Goal: Book appointment/travel/reservation

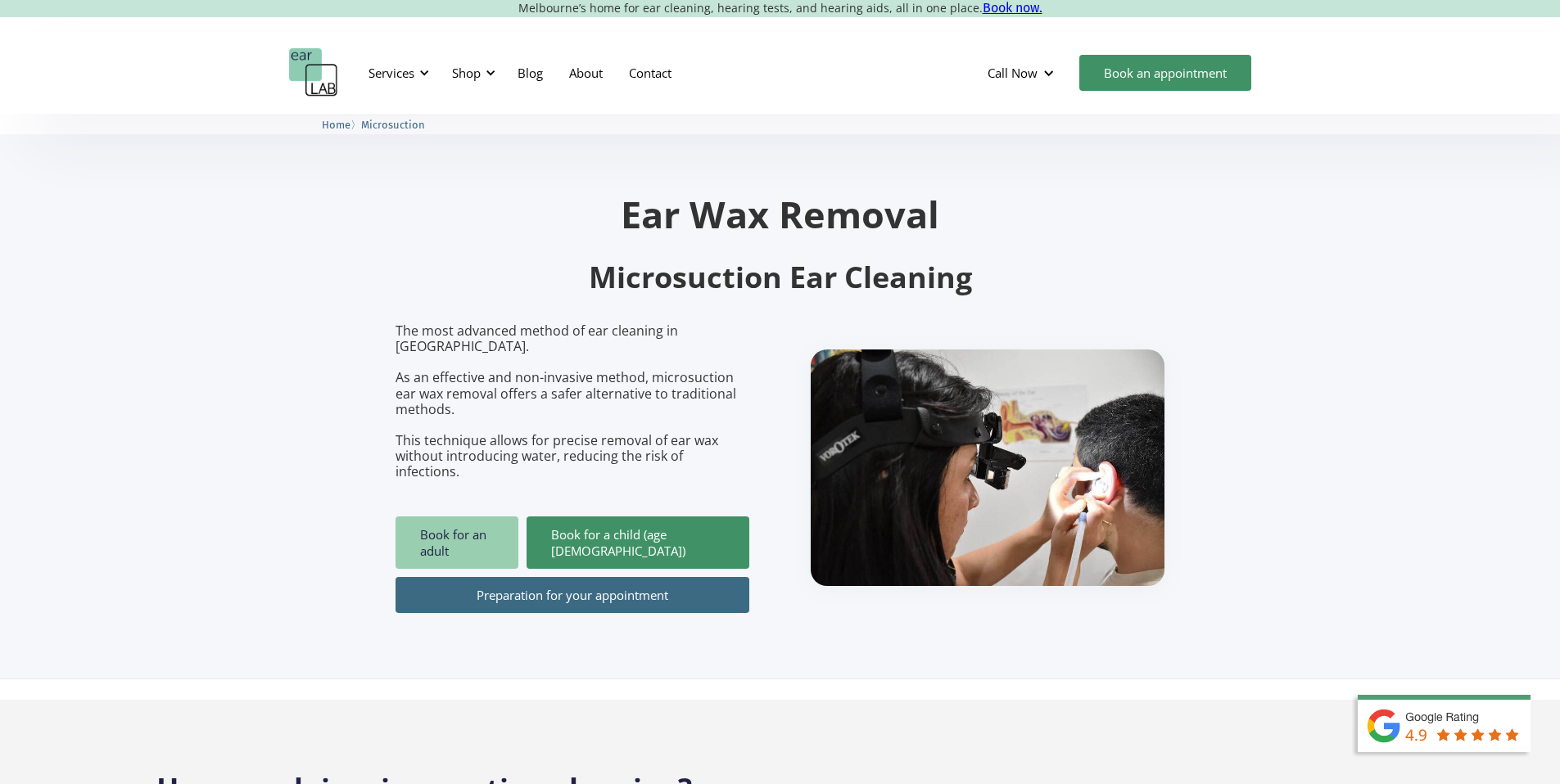
click at [450, 516] on link "Book for an adult" at bounding box center [457, 543] width 123 height 52
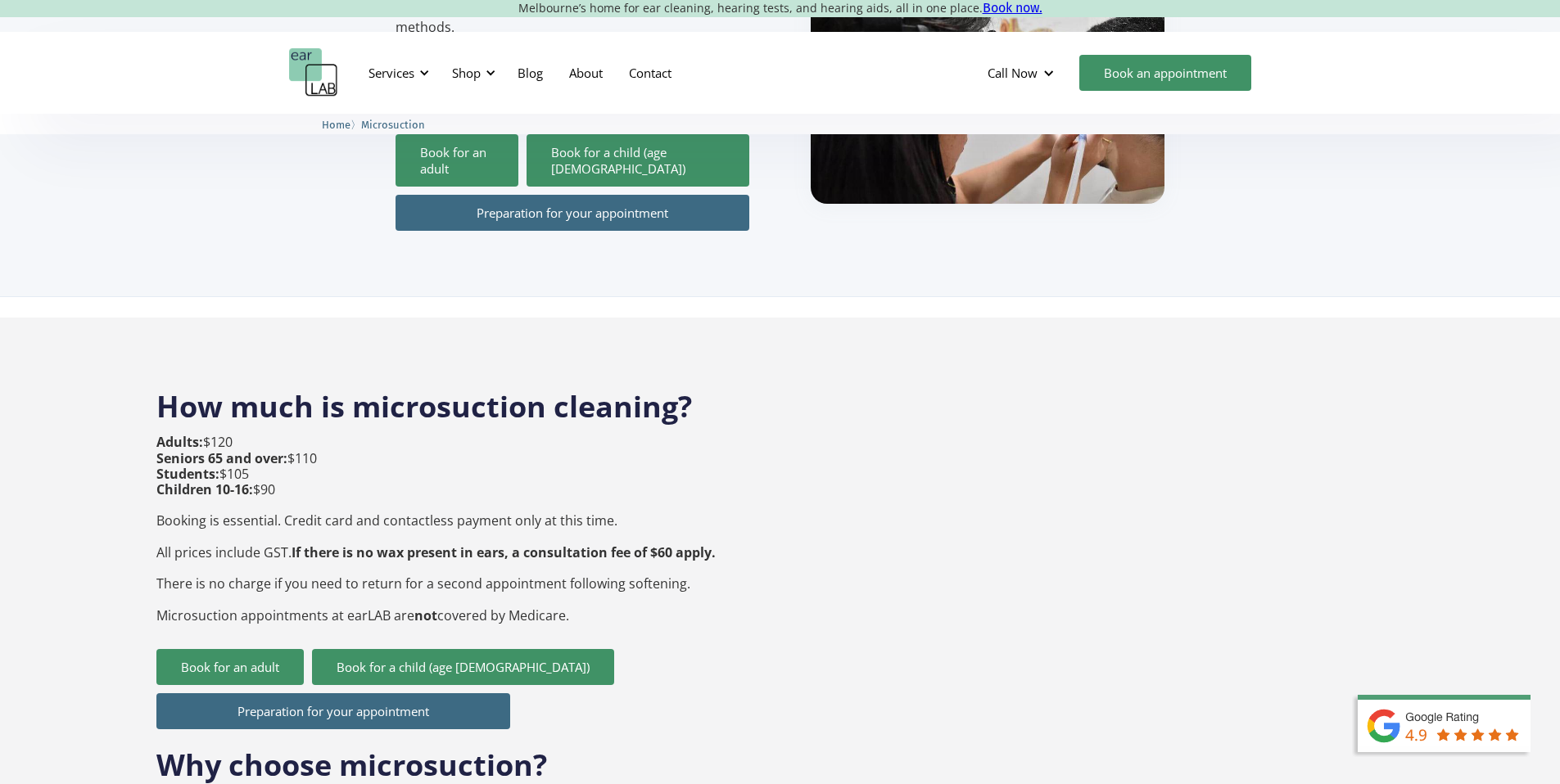
scroll to position [383, 0]
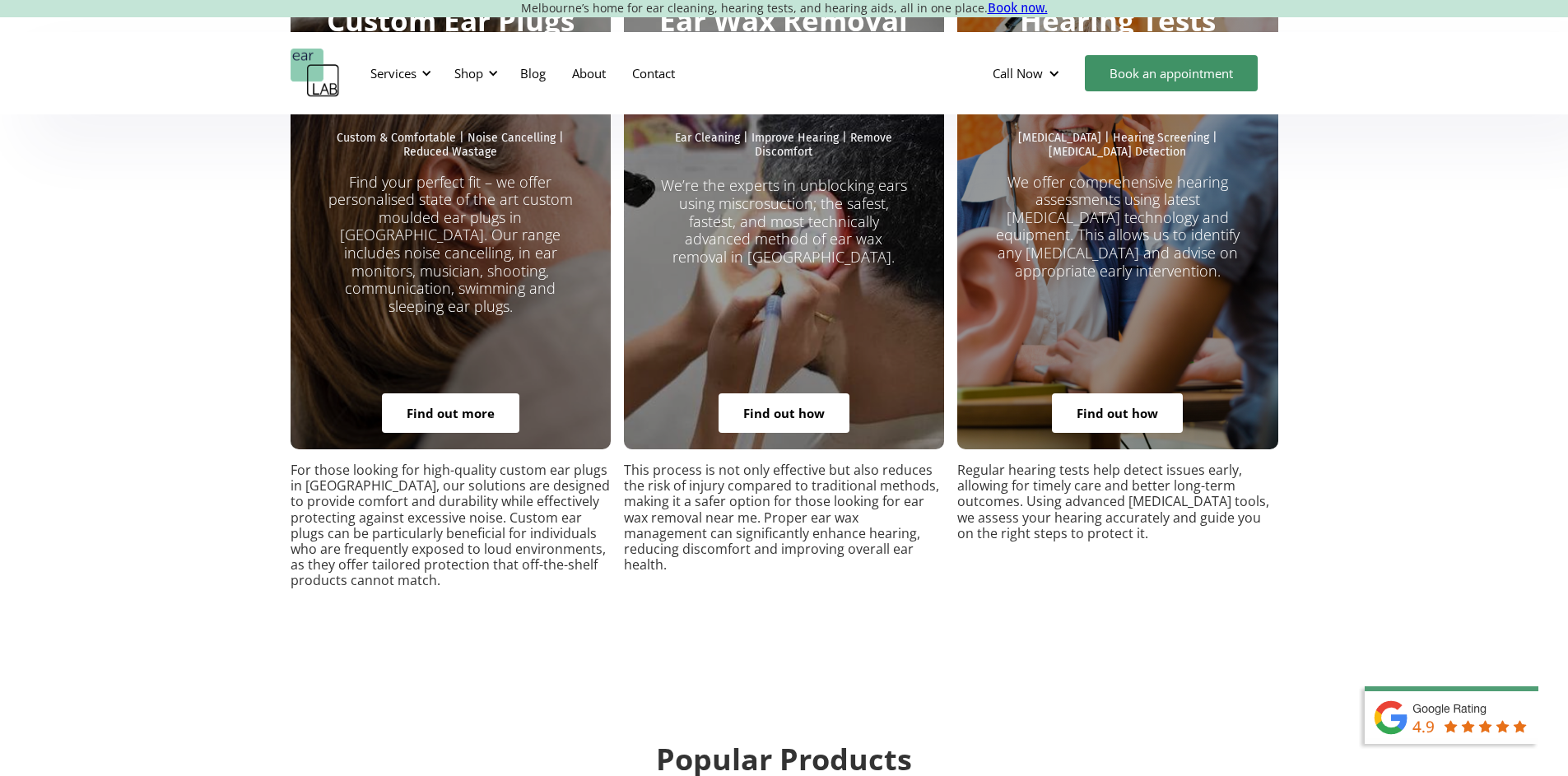
scroll to position [3248, 0]
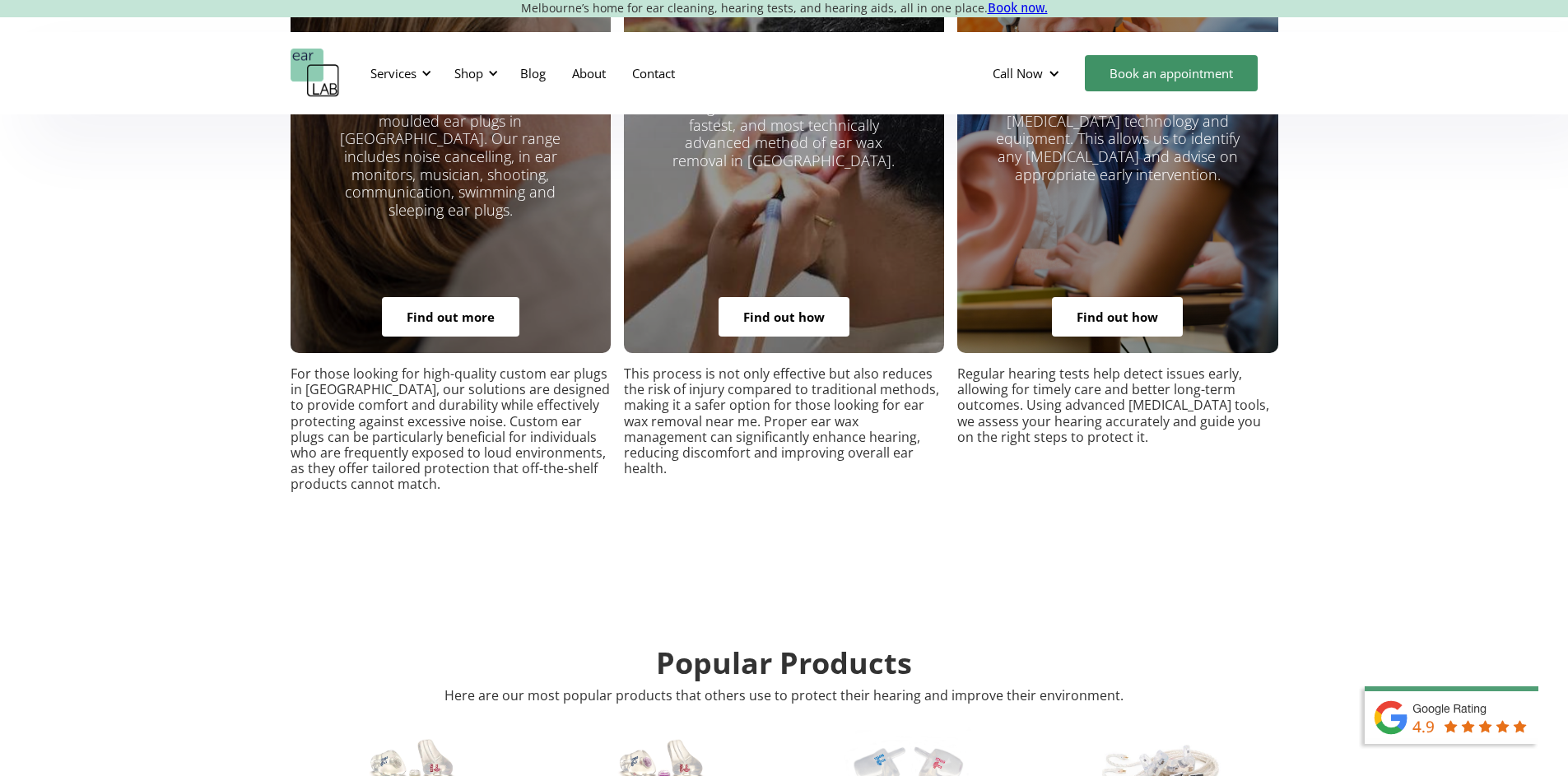
click at [786, 287] on div "Ear Wax Removal Unblocking your ears to gain your hearing back: Ear Cleaning | …" at bounding box center [784, 107] width 321 height 494
click at [781, 297] on link "Find out how" at bounding box center [784, 316] width 131 height 40
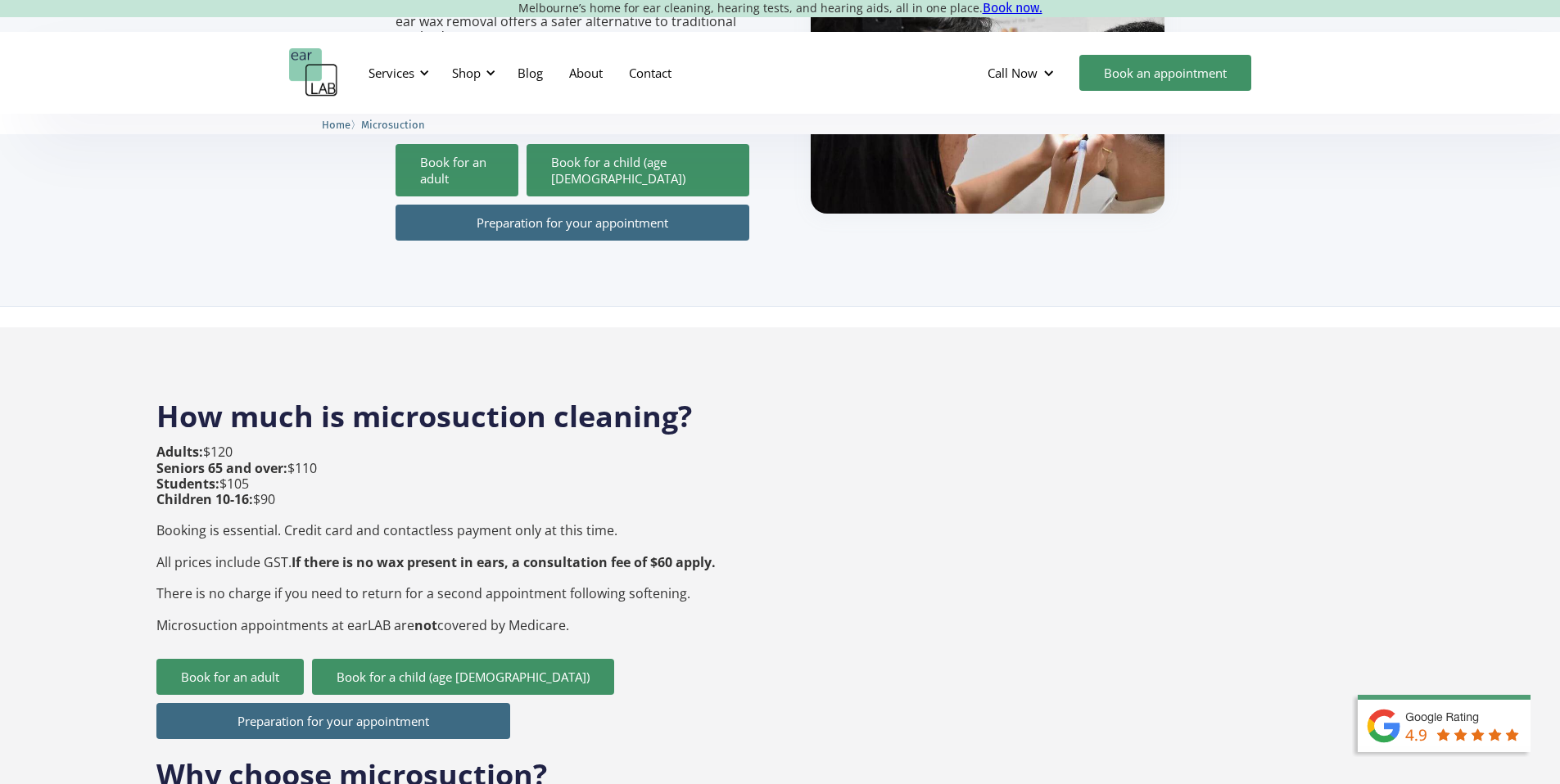
scroll to position [463, 0]
